Goal: Task Accomplishment & Management: Complete application form

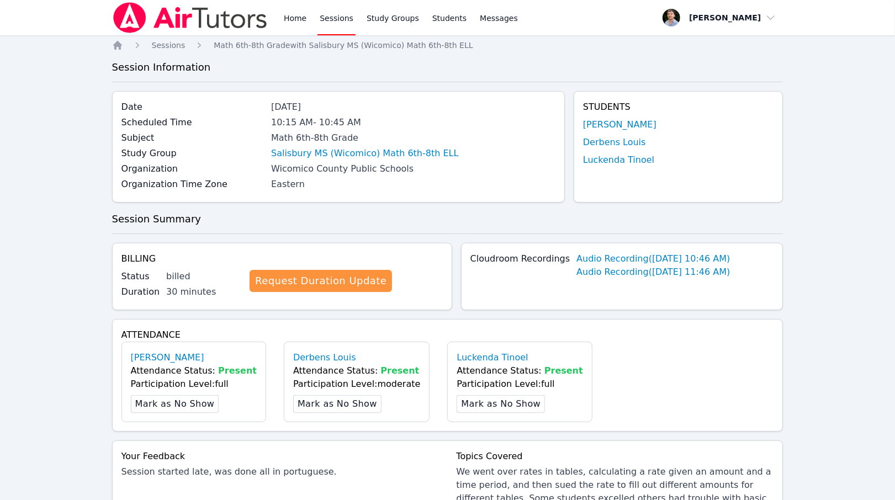
click at [184, 2] on div at bounding box center [190, 17] width 156 height 35
click at [195, 17] on img at bounding box center [190, 17] width 156 height 31
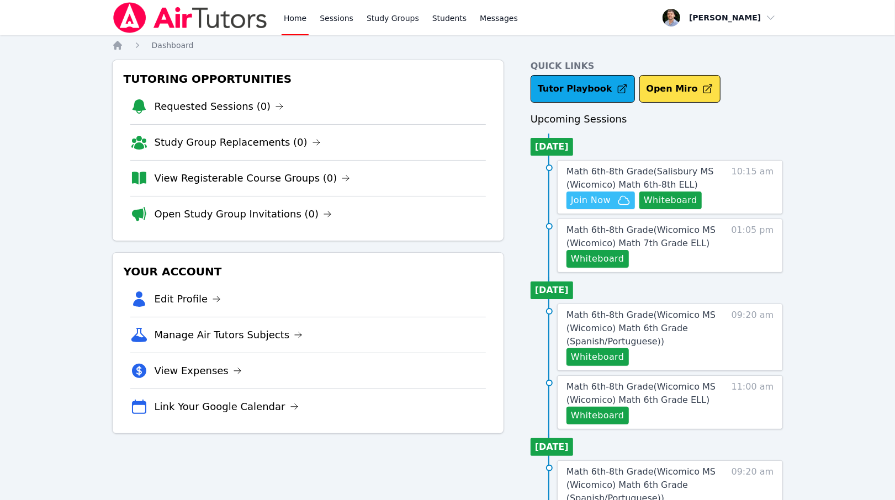
click at [594, 204] on span "Join Now" at bounding box center [591, 200] width 40 height 13
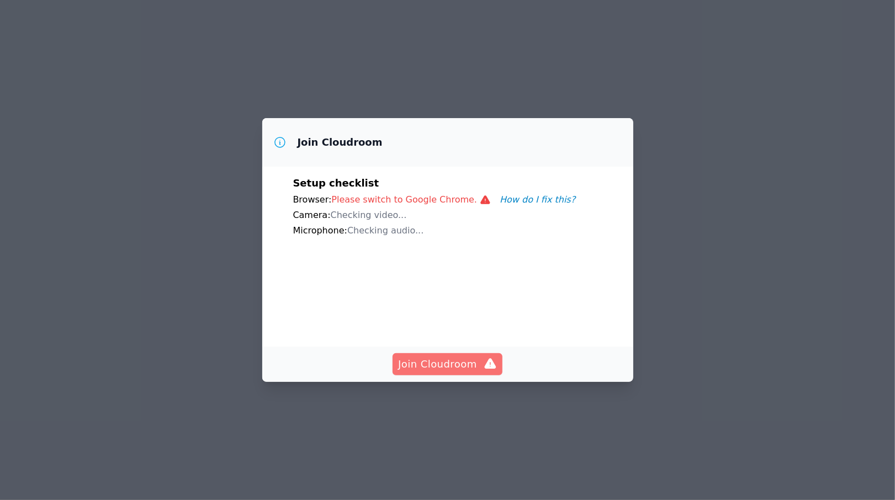
click at [465, 372] on span "Join Cloudroom" at bounding box center [447, 363] width 99 height 15
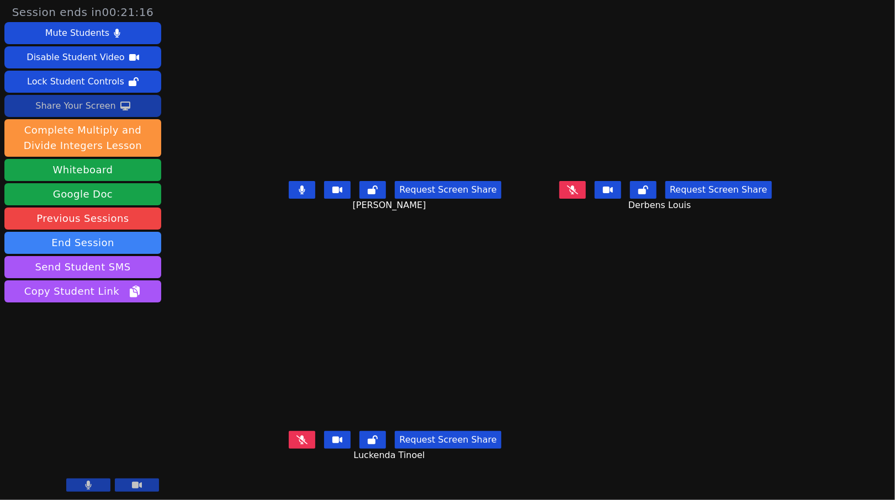
click at [132, 103] on button "Share Your Screen" at bounding box center [82, 106] width 157 height 22
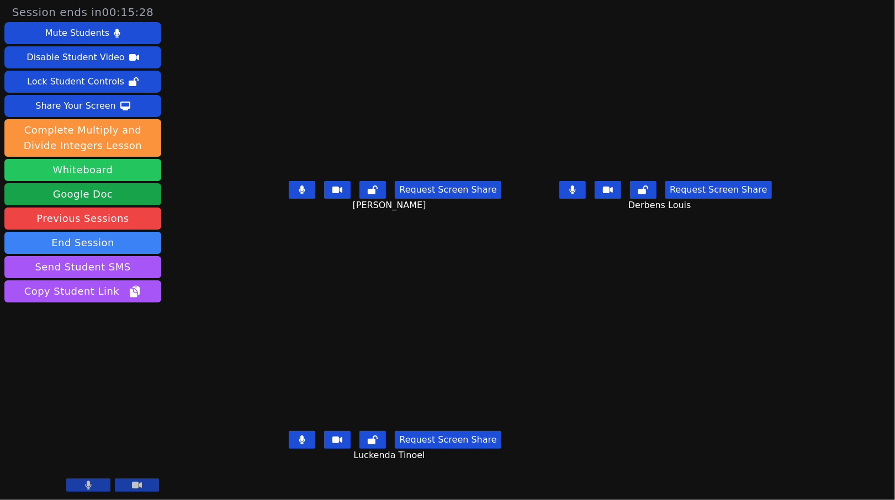
click at [98, 168] on button "Whiteboard" at bounding box center [82, 170] width 157 height 22
click at [145, 485] on button at bounding box center [137, 484] width 44 height 13
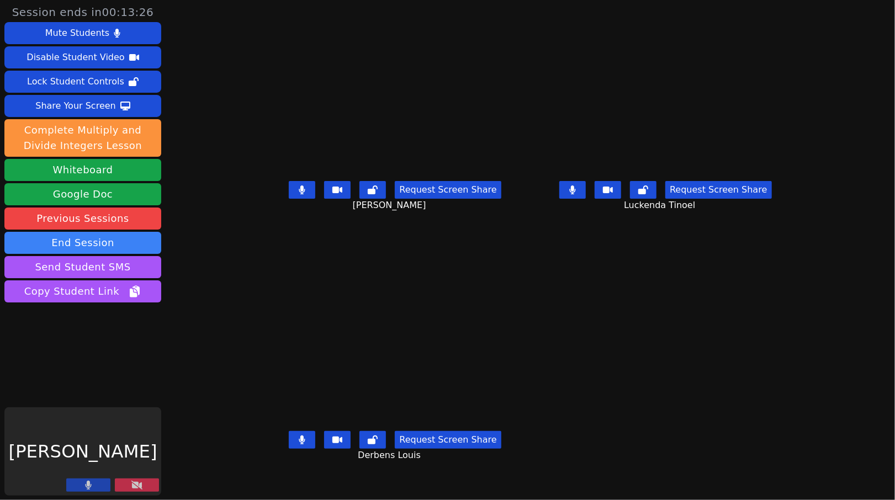
click at [145, 485] on button at bounding box center [137, 484] width 44 height 13
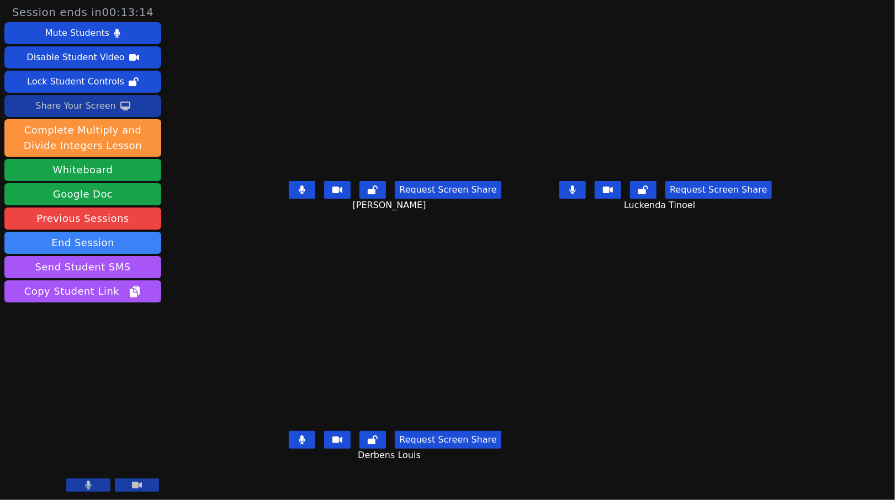
click at [130, 115] on button "Share Your Screen" at bounding box center [82, 106] width 157 height 22
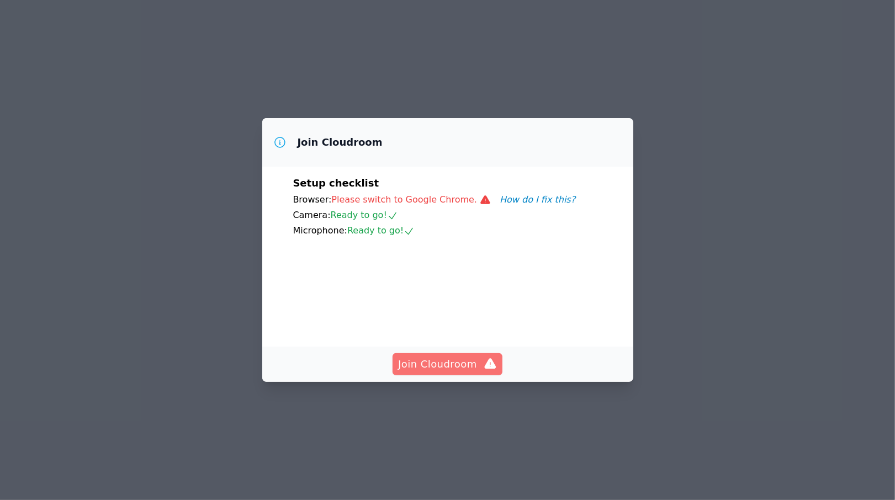
click at [449, 372] on span "Join Cloudroom" at bounding box center [447, 363] width 99 height 15
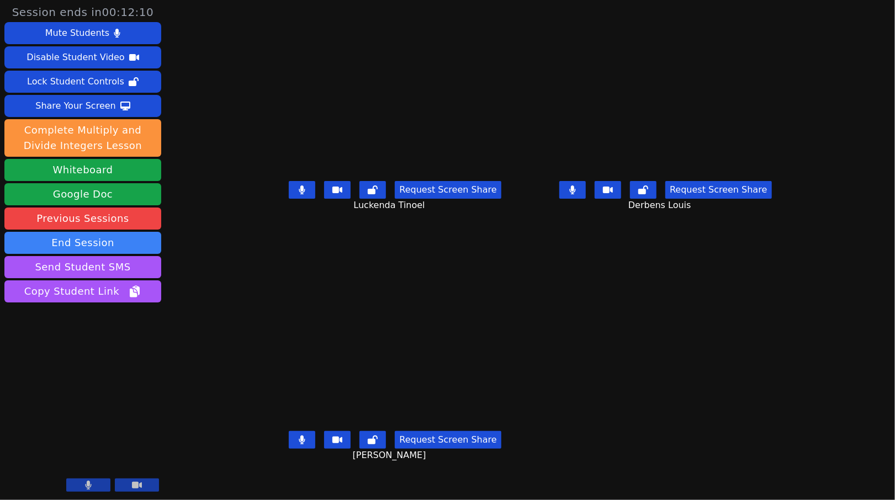
click at [140, 483] on icon at bounding box center [137, 485] width 10 height 9
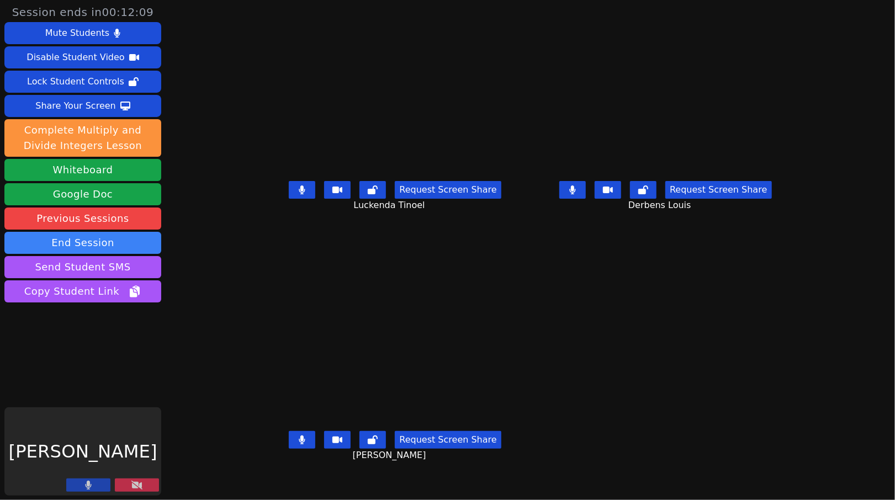
click at [143, 486] on button at bounding box center [137, 484] width 44 height 13
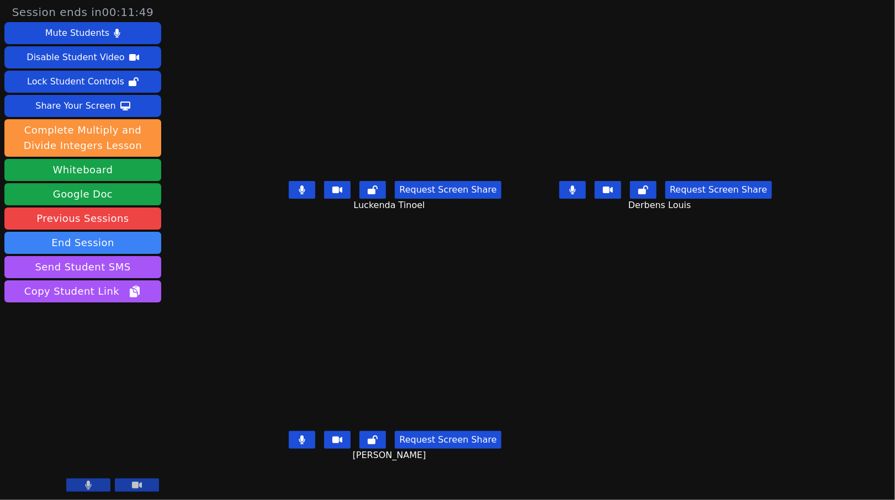
click at [419, 449] on button "Request Screen Share" at bounding box center [448, 440] width 106 height 18
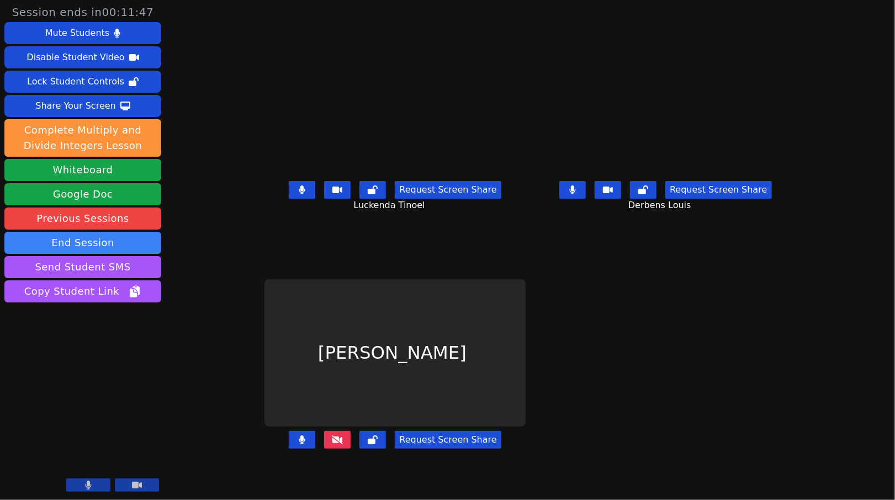
click at [419, 449] on button "Request Screen Share" at bounding box center [448, 440] width 106 height 18
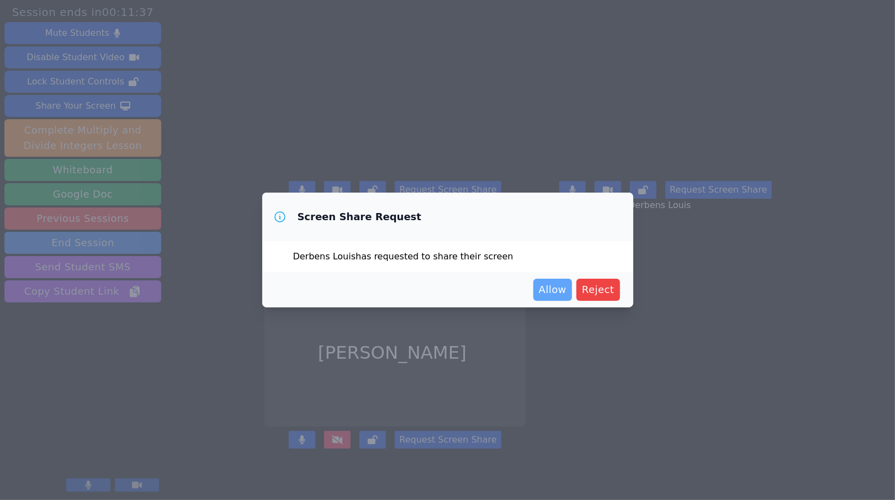
click at [542, 287] on span "Allow" at bounding box center [553, 289] width 28 height 15
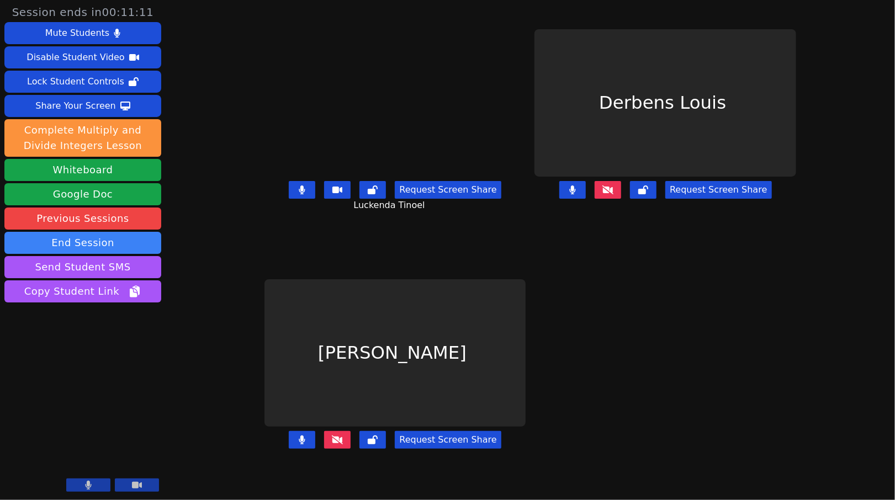
click at [324, 449] on button at bounding box center [337, 440] width 26 height 18
click at [621, 199] on button at bounding box center [607, 190] width 26 height 18
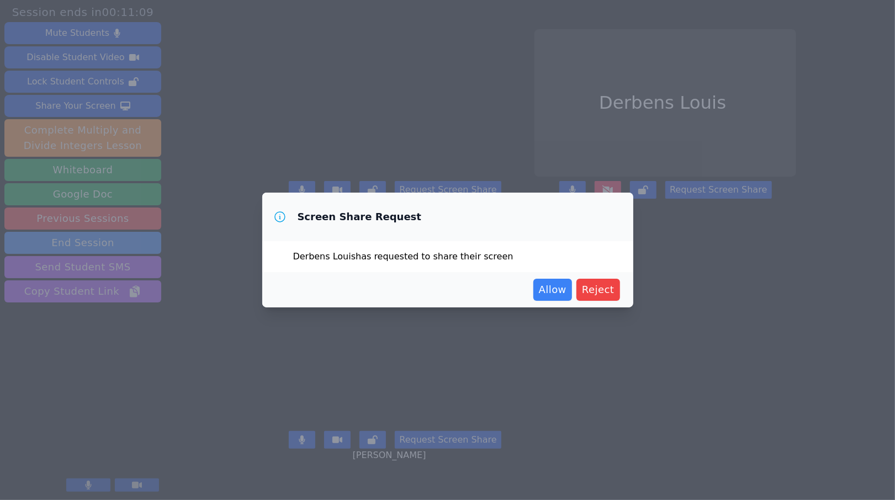
click at [654, 216] on div "Screen Share Request Derbens Louis has requested to share their screen Allow Re…" at bounding box center [447, 250] width 895 height 500
click at [557, 294] on span "Allow" at bounding box center [553, 289] width 28 height 15
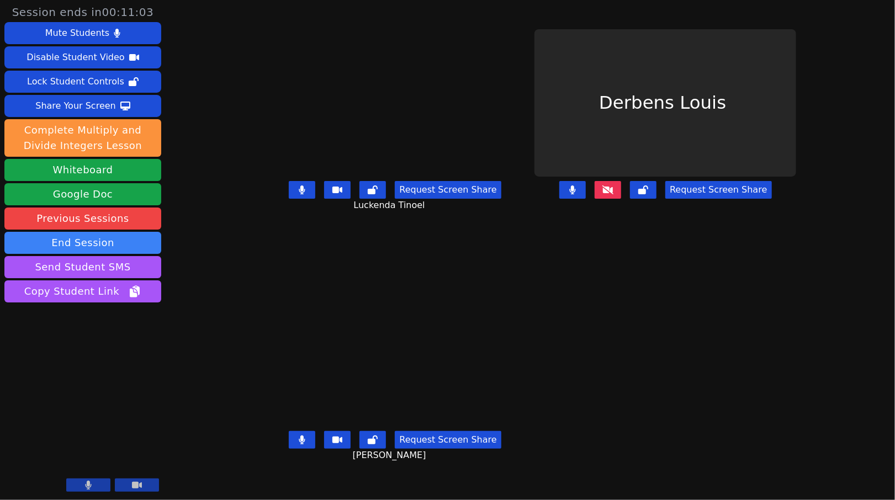
click at [613, 194] on icon at bounding box center [607, 189] width 11 height 9
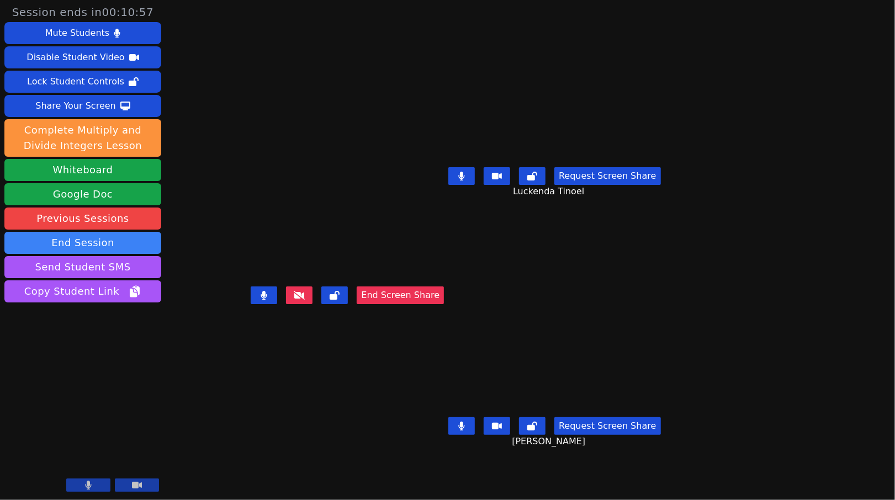
click at [660, 435] on button "Request Screen Share" at bounding box center [607, 426] width 106 height 18
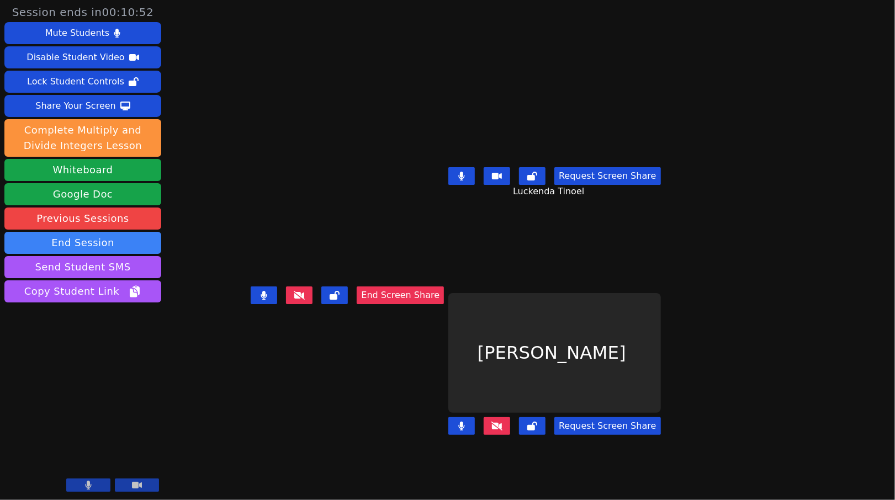
click at [444, 304] on button "End Screen Share" at bounding box center [399, 295] width 87 height 18
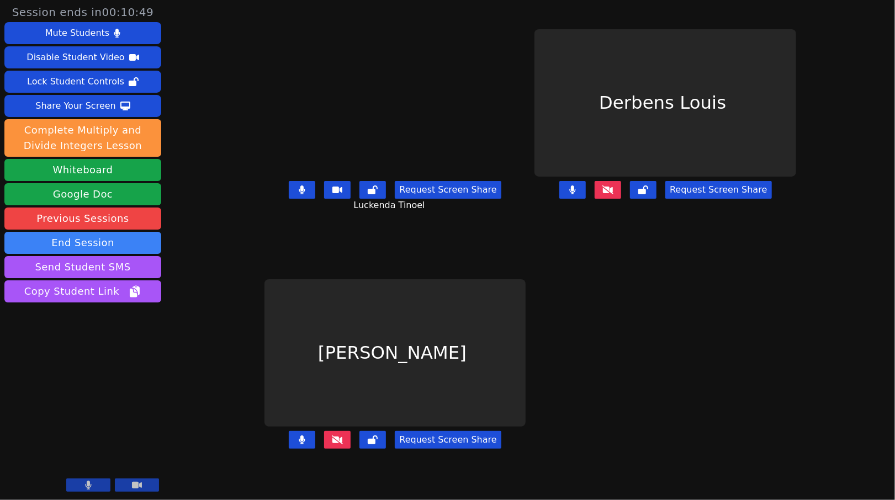
click at [396, 449] on button "Request Screen Share" at bounding box center [448, 440] width 106 height 18
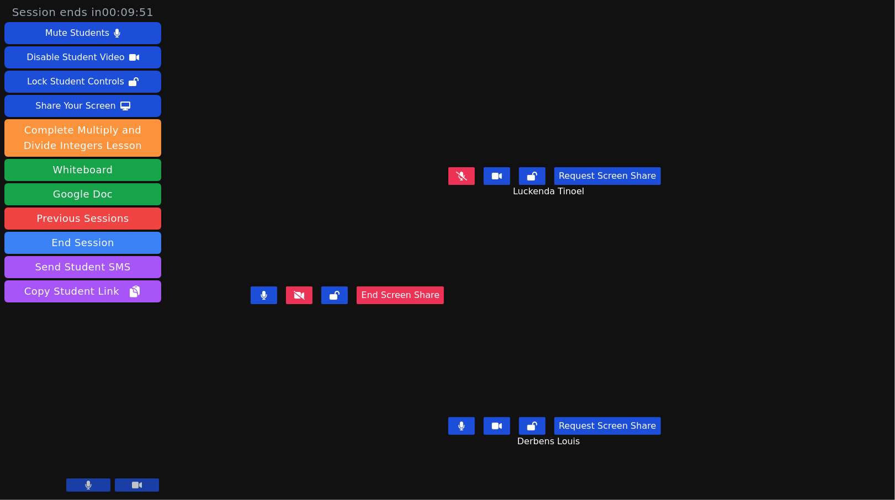
click at [436, 304] on button "End Screen Share" at bounding box center [399, 295] width 87 height 18
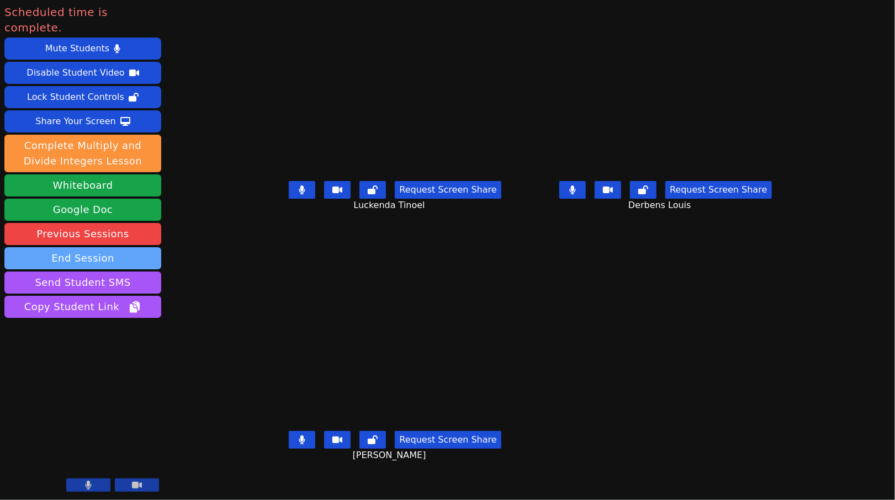
click at [119, 247] on button "End Session" at bounding box center [82, 258] width 157 height 22
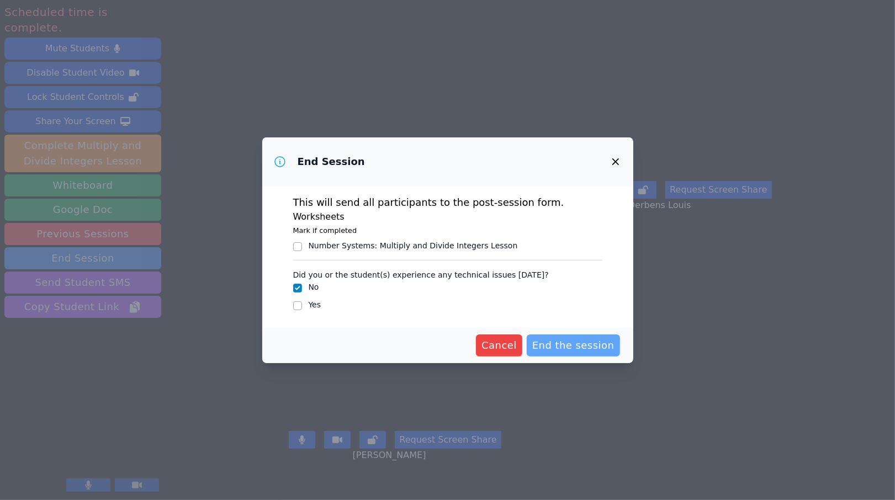
click at [573, 347] on span "End the session" at bounding box center [573, 345] width 82 height 15
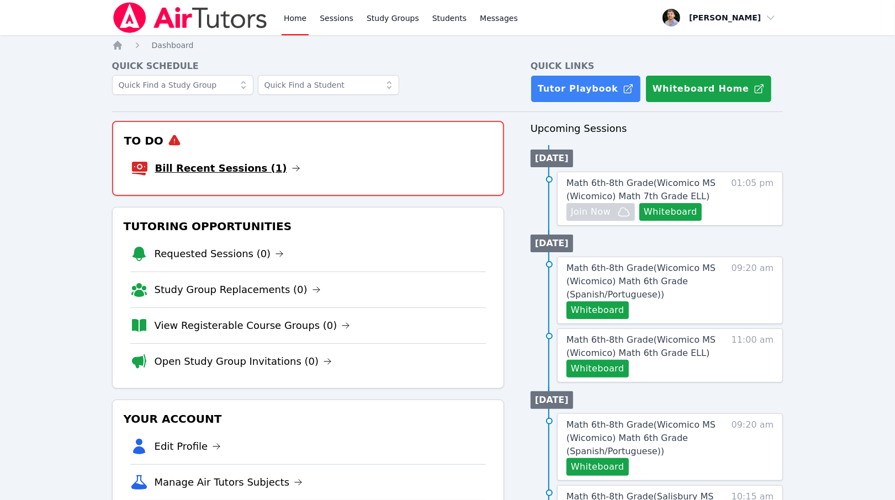
click at [252, 169] on link "Bill Recent Sessions (1)" at bounding box center [227, 168] width 145 height 15
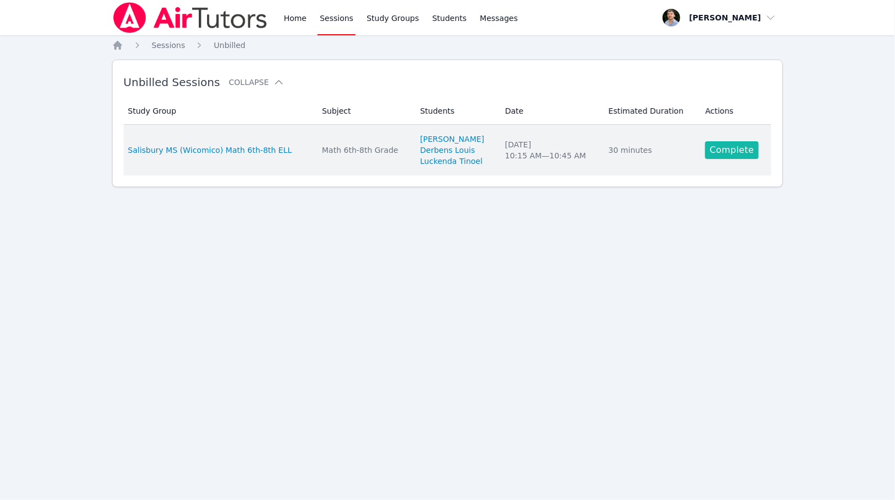
click at [734, 157] on link "Complete" at bounding box center [731, 150] width 53 height 18
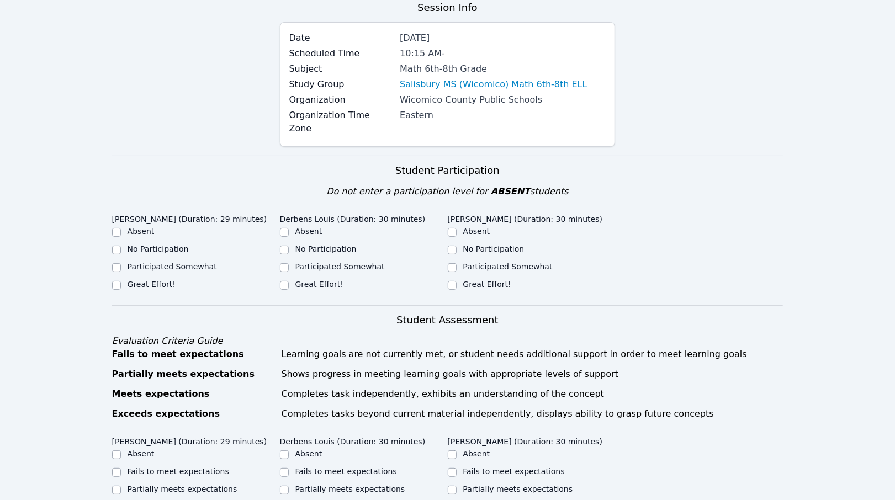
scroll to position [134, 0]
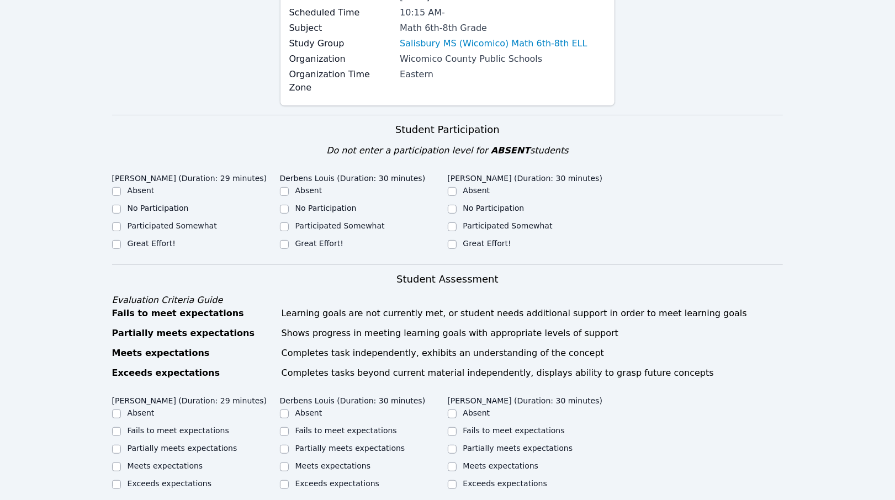
click at [154, 239] on label "Great Effort!" at bounding box center [151, 243] width 48 height 9
click at [121, 240] on input "Great Effort!" at bounding box center [116, 244] width 9 height 9
checkbox input "true"
click at [329, 221] on label "Participated Somewhat" at bounding box center [339, 225] width 89 height 9
click at [289, 222] on input "Participated Somewhat" at bounding box center [284, 226] width 9 height 9
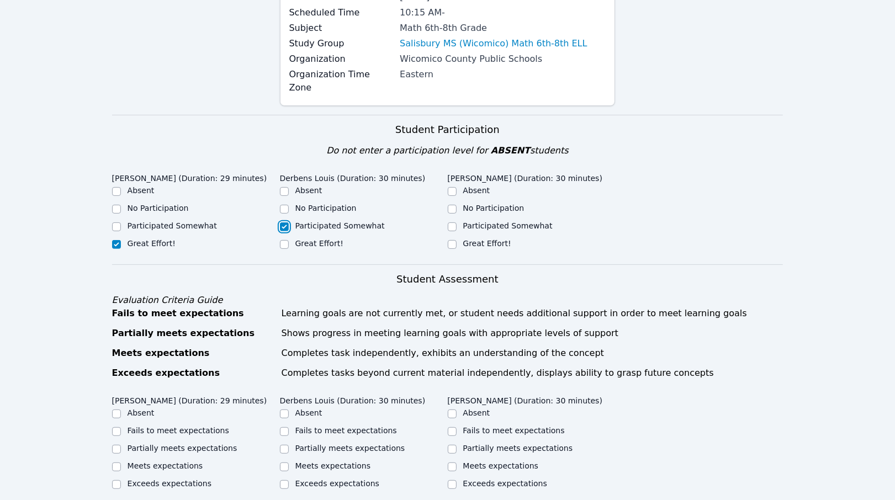
checkbox input "true"
click at [476, 222] on ul "Absent No Participation Participated Somewhat Great Effort!" at bounding box center [532, 218] width 168 height 66
click at [476, 239] on label "Great Effort!" at bounding box center [487, 243] width 48 height 9
click at [456, 240] on input "Great Effort!" at bounding box center [452, 244] width 9 height 9
checkbox input "true"
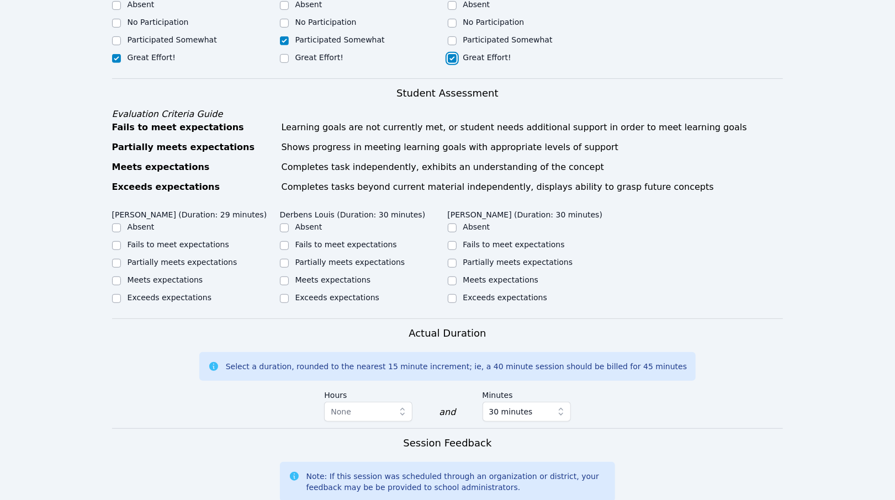
scroll to position [232, 0]
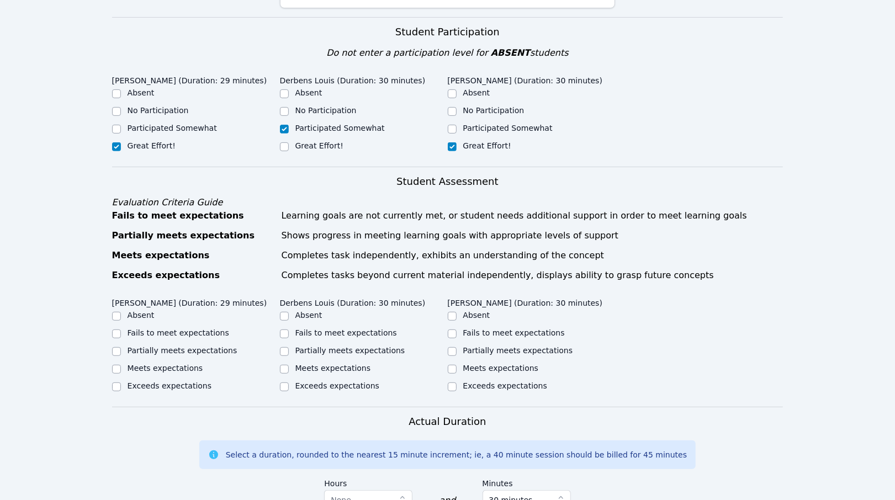
click at [180, 364] on label "Meets expectations" at bounding box center [165, 368] width 76 height 9
click at [121, 365] on input "Meets expectations" at bounding box center [116, 369] width 9 height 9
checkbox input "true"
click at [190, 345] on div "Partially meets expectations" at bounding box center [196, 351] width 168 height 13
click at [193, 329] on ul "Absent Fails to meet expectations Partially meets expectations Meets expectatio…" at bounding box center [196, 352] width 168 height 84
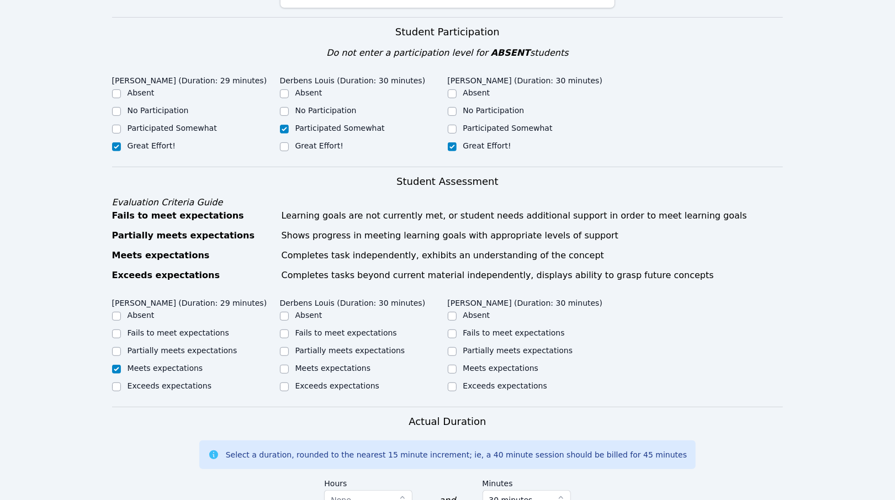
click at [188, 346] on label "Partially meets expectations" at bounding box center [182, 350] width 110 height 9
click at [121, 347] on input "Partially meets expectations" at bounding box center [116, 351] width 9 height 9
checkbox input "true"
checkbox input "false"
click at [347, 381] on label "Exceeds expectations" at bounding box center [337, 385] width 84 height 9
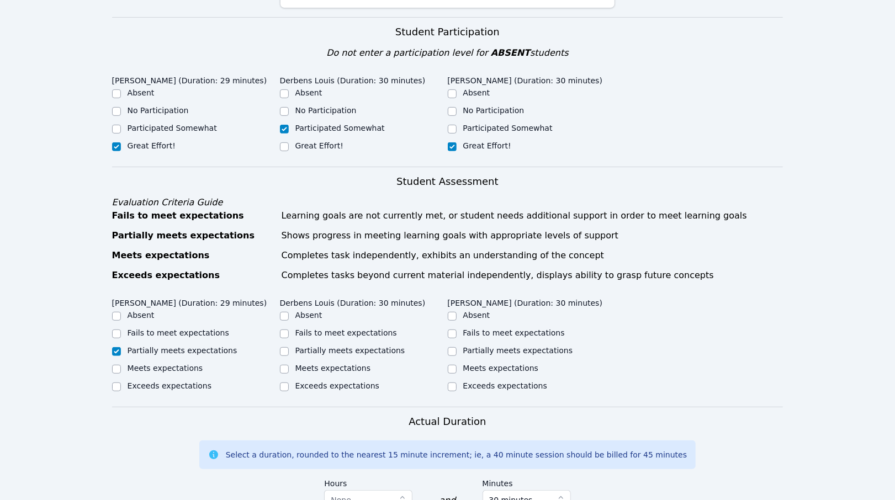
click at [289, 382] on input "Exceeds expectations" at bounding box center [284, 386] width 9 height 9
checkbox input "true"
click at [352, 346] on label "Partially meets expectations" at bounding box center [350, 350] width 110 height 9
click at [289, 347] on input "Partially meets expectations" at bounding box center [284, 351] width 9 height 9
checkbox input "true"
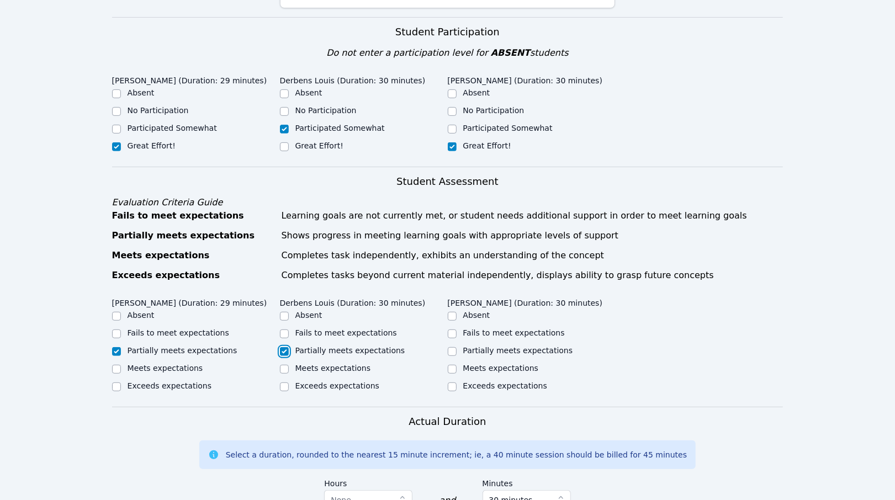
checkbox input "false"
click at [507, 381] on label "Exceeds expectations" at bounding box center [505, 385] width 84 height 9
click at [456, 382] on input "Exceeds expectations" at bounding box center [452, 386] width 9 height 9
checkbox input "true"
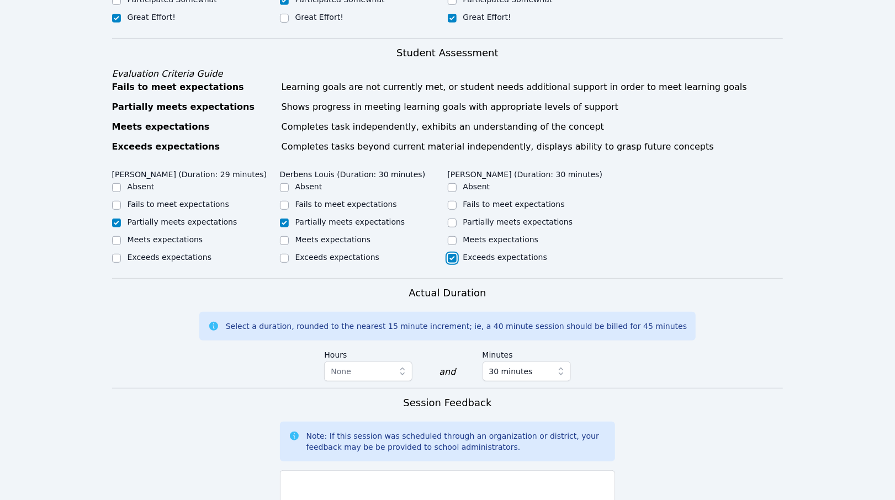
scroll to position [500, 0]
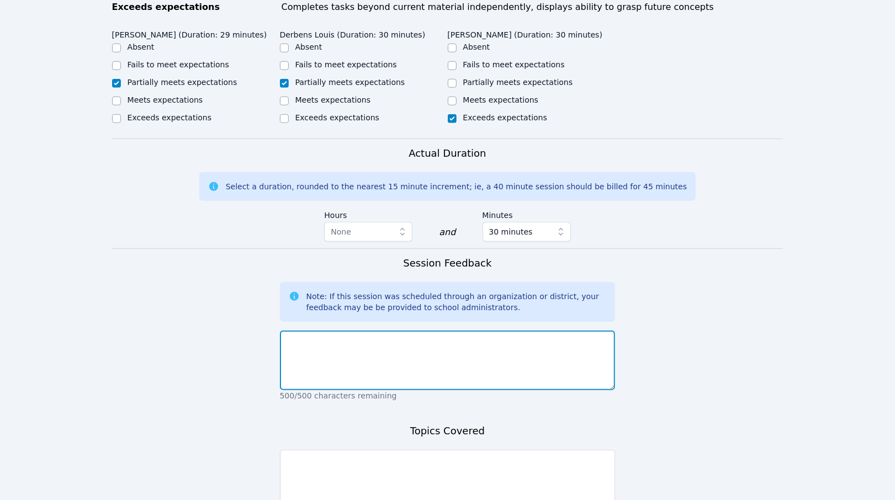
click at [372, 355] on textarea at bounding box center [448, 361] width 336 height 60
type textarea "S"
type textarea "Some difficulty with camera not working today. Otherwise session ran smoothly."
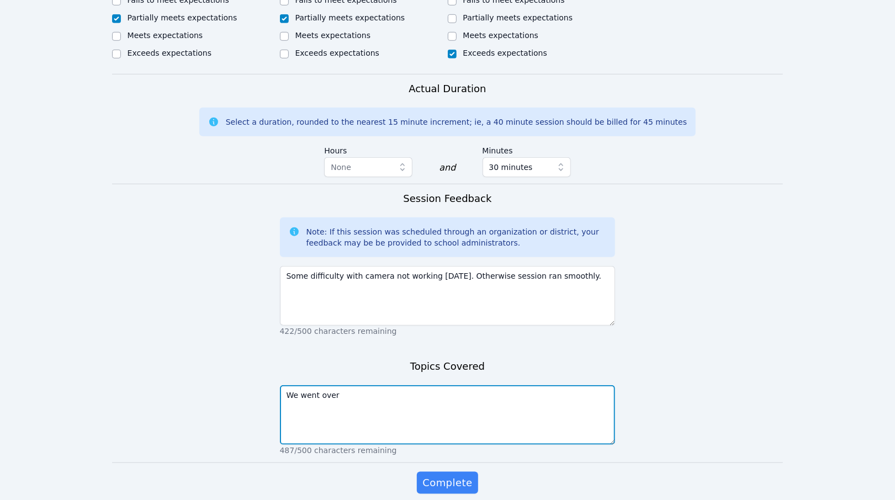
scroll to position [565, 0]
click at [382, 400] on textarea "We went over multiplication and division (which some of the students are having…" at bounding box center [448, 415] width 336 height 60
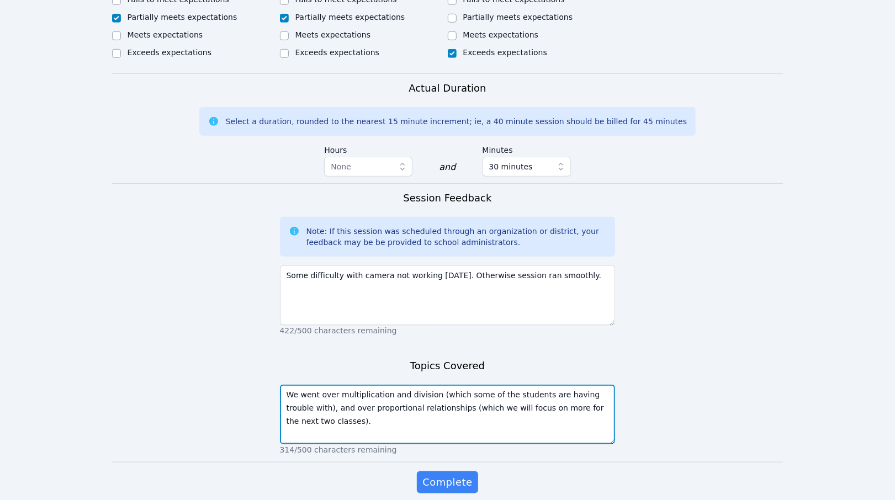
scroll to position [596, 0]
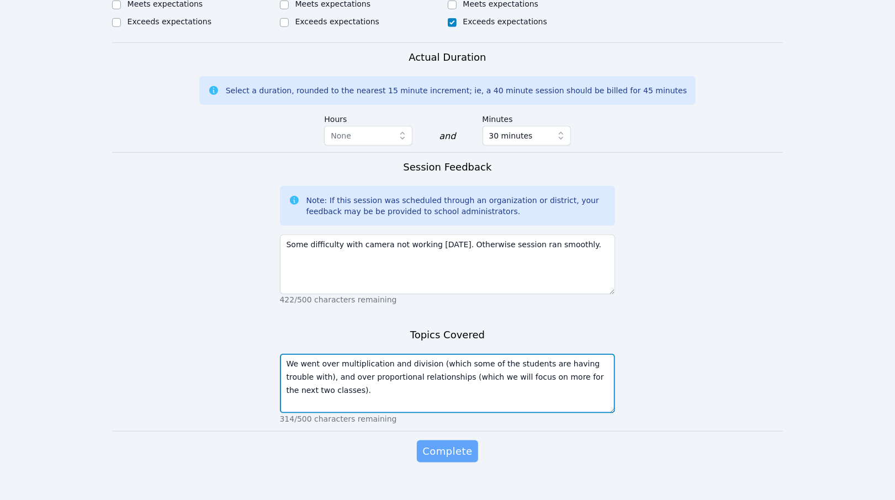
type textarea "We went over multiplication and division (which some of the students are having…"
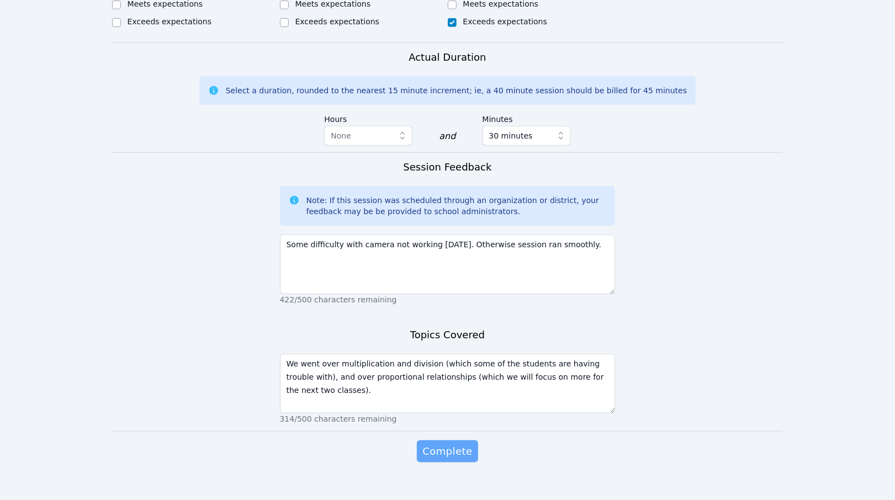
click at [464, 444] on span "Complete" at bounding box center [447, 451] width 50 height 15
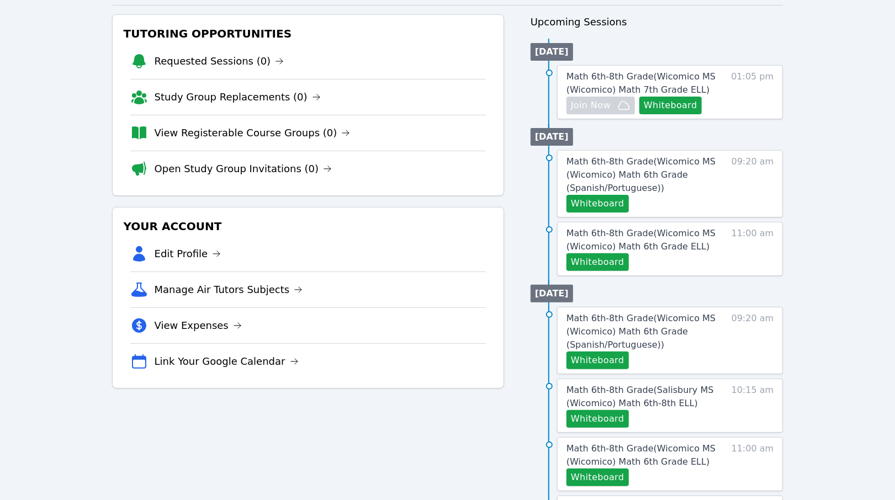
scroll to position [118, 0]
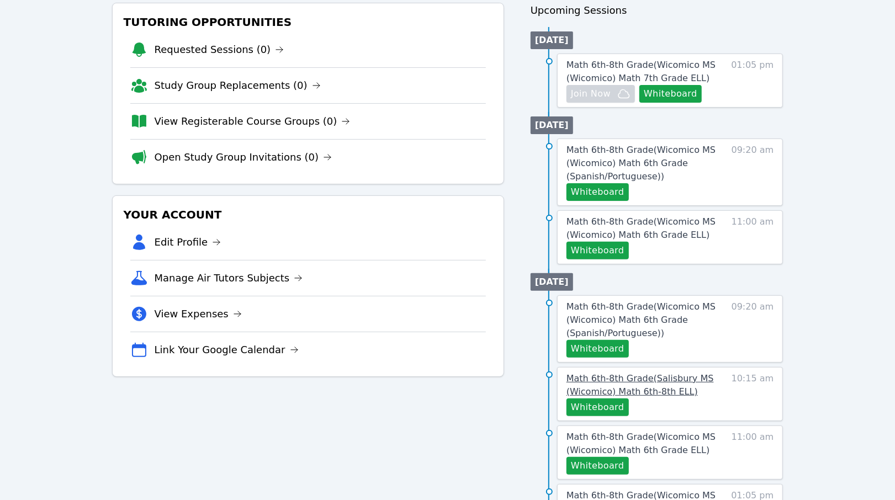
click at [675, 391] on span "Math 6th-8th Grade ( Salisbury MS (Wicomico) Math 6th-8th ELL )" at bounding box center [639, 385] width 147 height 24
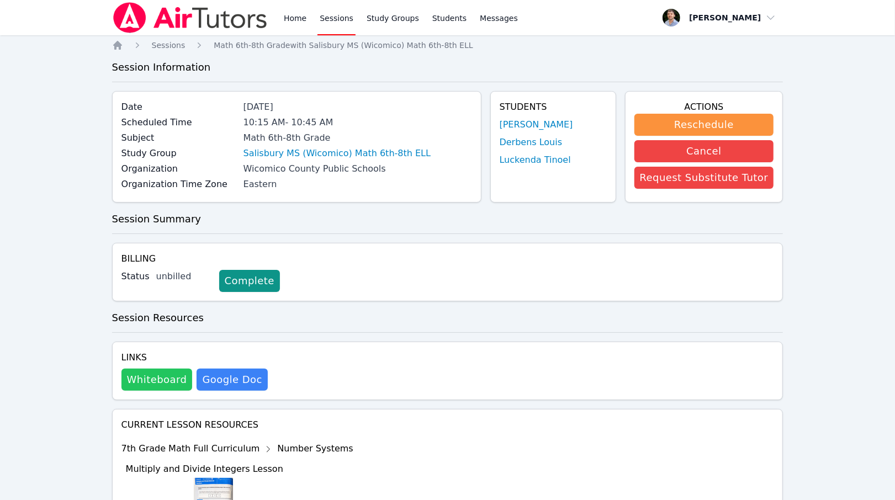
click at [172, 385] on button "Whiteboard" at bounding box center [156, 380] width 71 height 22
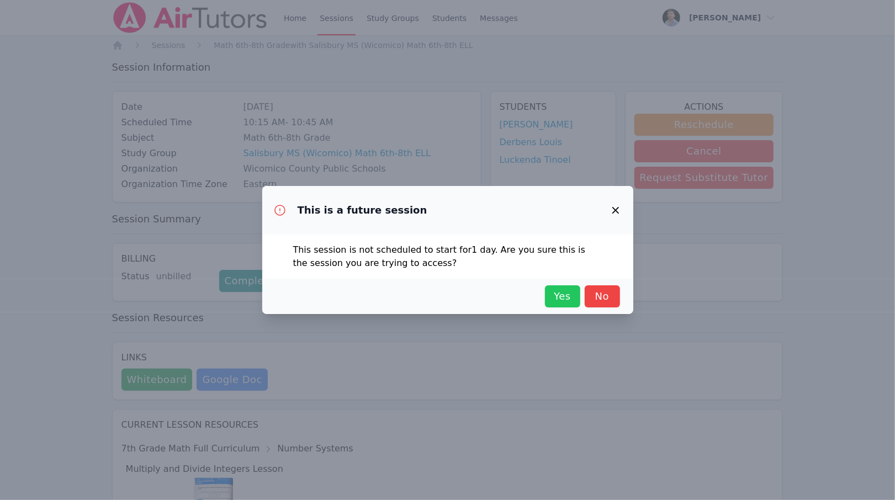
click at [560, 305] on button "Yes" at bounding box center [562, 296] width 35 height 22
